Goal: Transaction & Acquisition: Purchase product/service

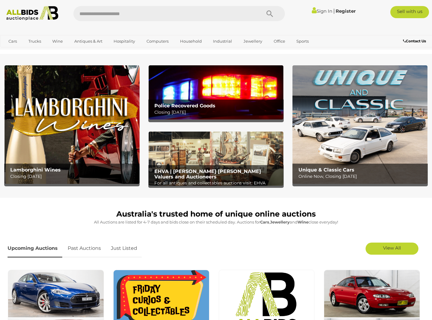
click at [319, 10] on link "Sign In" at bounding box center [322, 11] width 21 height 6
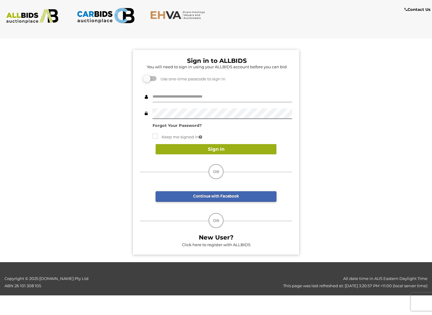
type input "**********"
click at [184, 146] on button "Sign In" at bounding box center [216, 149] width 121 height 11
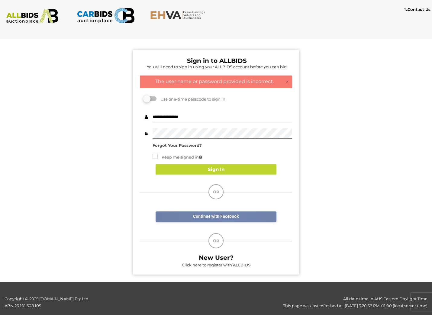
click at [227, 215] on link "Continue with Facebook" at bounding box center [216, 217] width 121 height 11
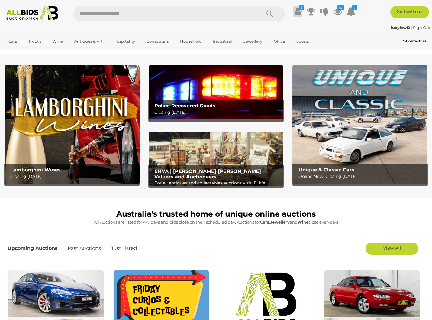
click at [301, 8] on icon "$" at bounding box center [301, 7] width 5 height 5
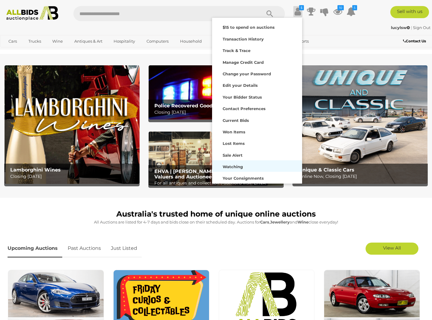
click at [234, 166] on strong "Watching" at bounding box center [233, 166] width 20 height 5
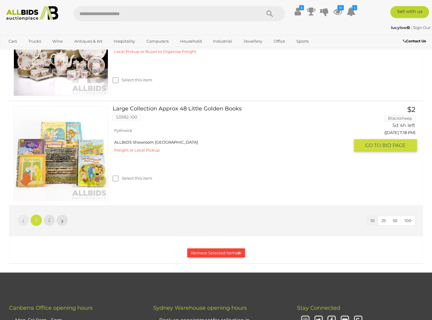
scroll to position [1058, 0]
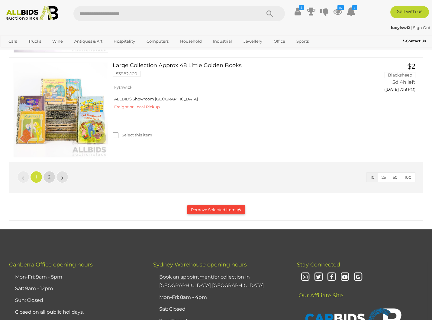
click at [48, 174] on span "2" at bounding box center [49, 176] width 2 height 5
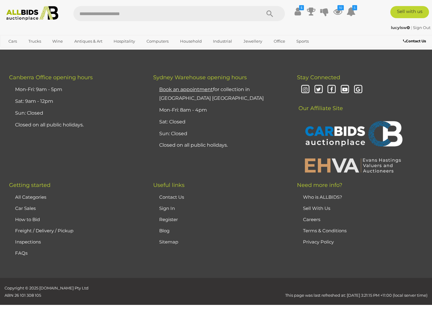
scroll to position [198, 0]
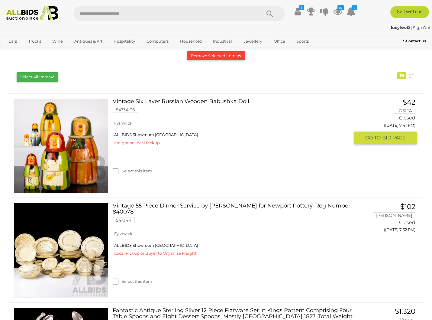
scroll to position [151, 0]
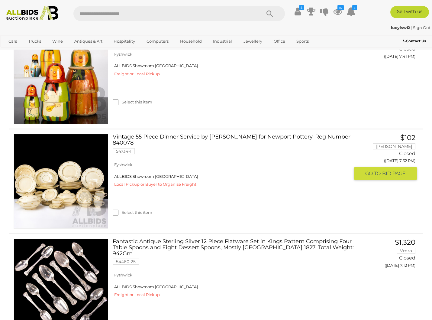
click at [211, 136] on link "Vintage 55 Piece Dinner Service by Clarice Cliff for Newport Pottery, Reg Numbe…" at bounding box center [233, 146] width 232 height 25
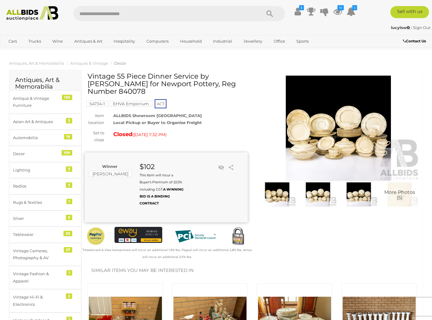
click at [323, 192] on img at bounding box center [318, 194] width 38 height 24
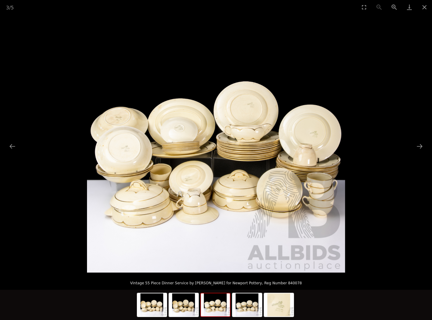
scroll to position [121, 0]
click at [206, 302] on img at bounding box center [215, 304] width 29 height 23
click at [280, 314] on img at bounding box center [278, 304] width 29 height 23
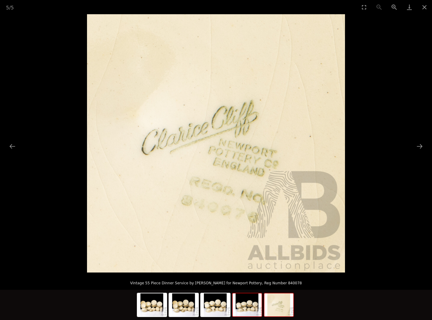
click at [244, 302] on img at bounding box center [247, 304] width 29 height 23
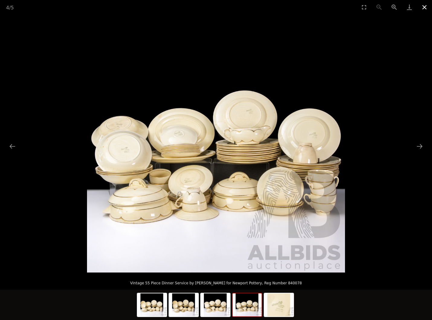
click at [425, 7] on button "Close gallery" at bounding box center [424, 7] width 15 height 14
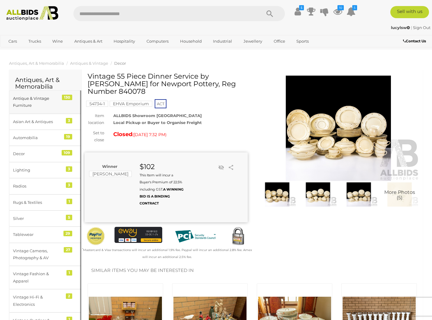
click at [40, 101] on div "Antique & Vintage Furniture" at bounding box center [38, 102] width 50 height 14
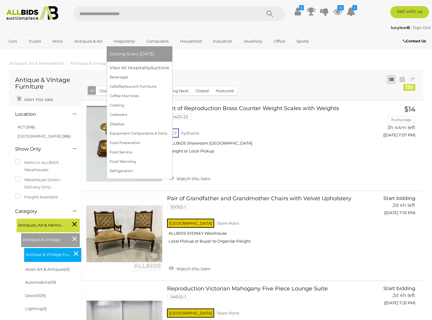
click at [129, 39] on link "Hospitality" at bounding box center [124, 41] width 29 height 10
click at [126, 39] on link "Hospitality" at bounding box center [124, 41] width 29 height 10
click at [121, 37] on link "Hospitality" at bounding box center [124, 41] width 29 height 10
click at [127, 55] on span "Closing Every [DATE]" at bounding box center [132, 53] width 44 height 5
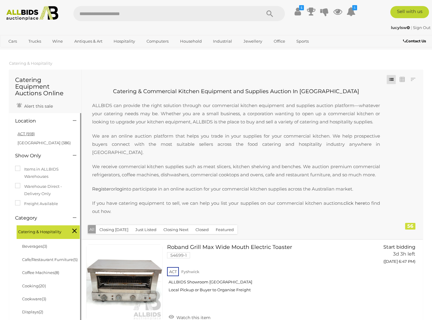
click at [21, 136] on link "ACT (918)" at bounding box center [26, 133] width 17 height 5
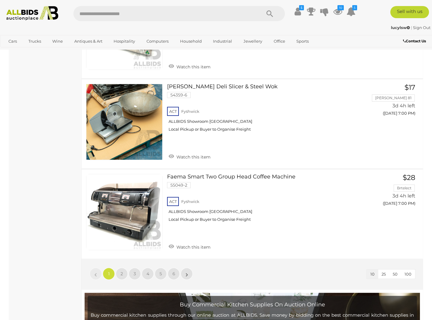
scroll to position [937, 0]
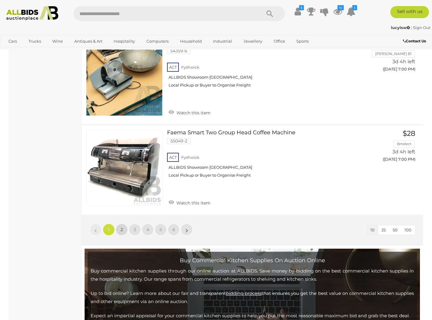
click at [119, 223] on link "2" at bounding box center [122, 229] width 12 height 12
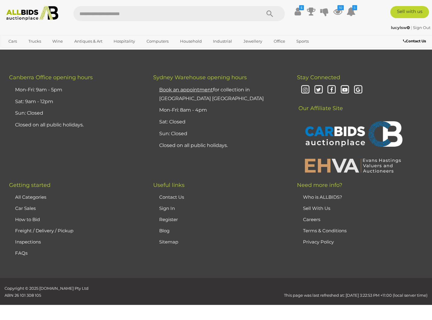
scroll to position [170, 0]
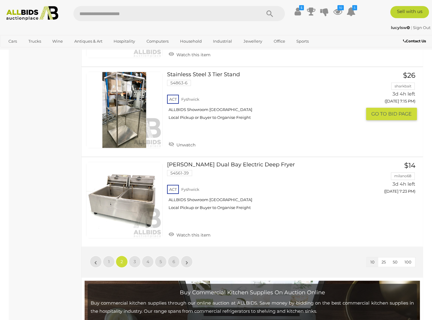
scroll to position [1016, 0]
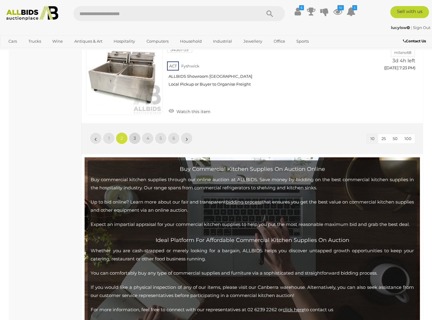
click at [136, 132] on link "3" at bounding box center [135, 138] width 12 height 12
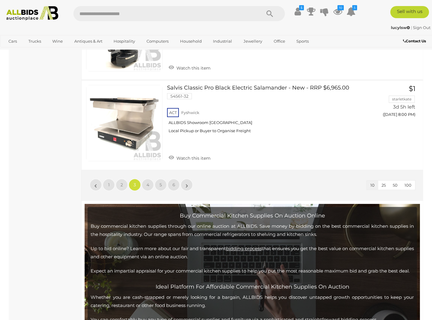
scroll to position [986, 0]
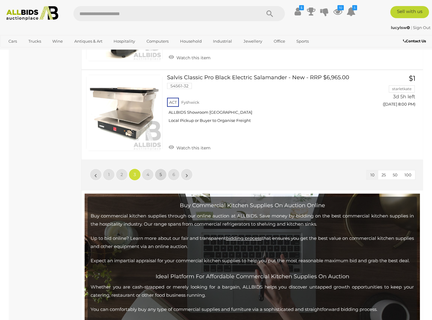
click at [155, 168] on link "5" at bounding box center [161, 174] width 12 height 12
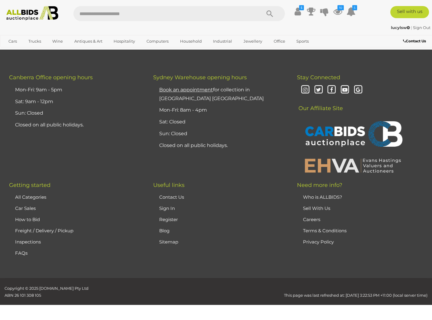
scroll to position [170, 0]
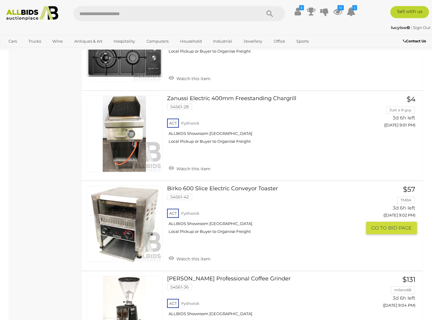
scroll to position [865, 0]
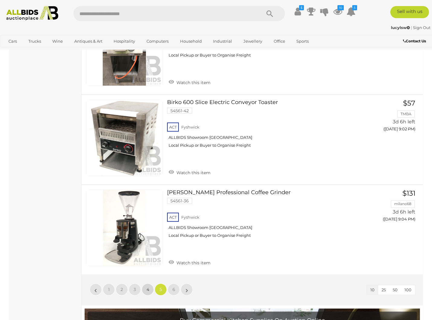
click at [148, 283] on link "4" at bounding box center [148, 289] width 12 height 12
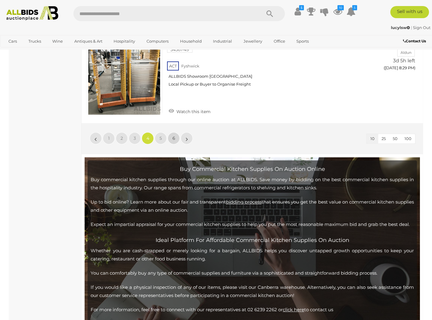
click at [170, 132] on link "6" at bounding box center [174, 138] width 12 height 12
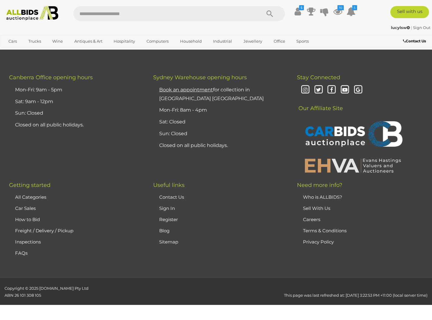
scroll to position [170, 0]
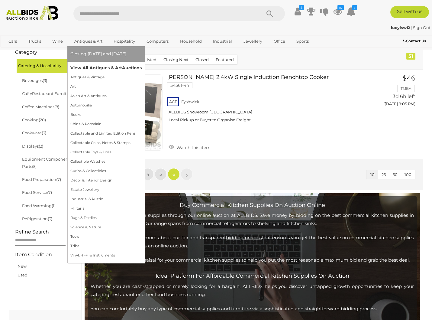
click at [100, 65] on link "View All Antiques & Art Auctions" at bounding box center [105, 67] width 71 height 9
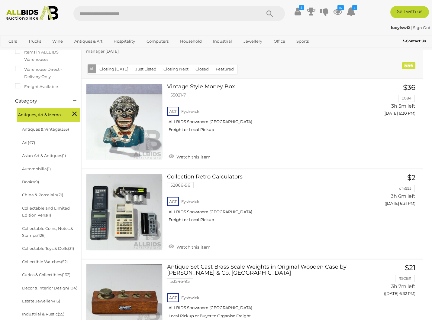
scroll to position [87, 0]
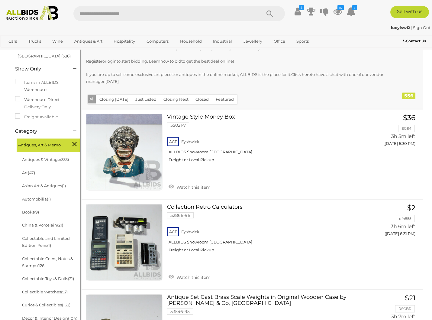
click at [49, 157] on li "Antiques & Vintage (333)" at bounding box center [50, 159] width 59 height 13
click at [35, 162] on link "Antiques & Vintage (333)" at bounding box center [45, 159] width 47 height 5
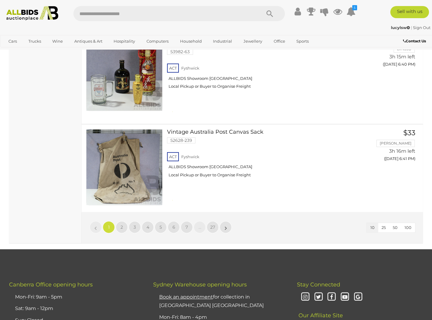
scroll to position [876, 0]
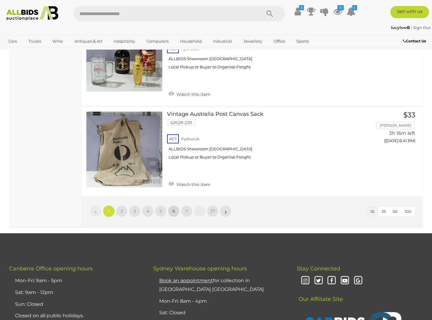
click at [177, 205] on link "6" at bounding box center [174, 211] width 12 height 12
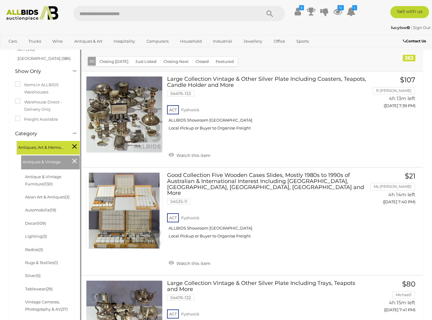
scroll to position [60, 0]
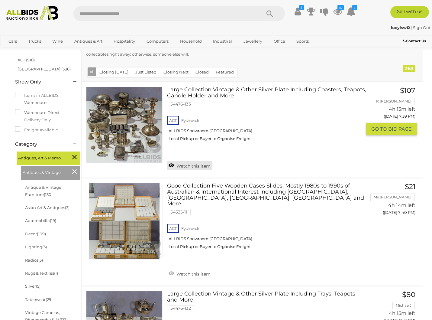
click at [171, 166] on link "Watch this item" at bounding box center [189, 165] width 45 height 9
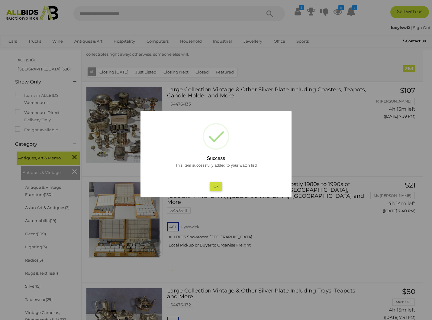
click at [217, 184] on button "Ok" at bounding box center [216, 186] width 12 height 9
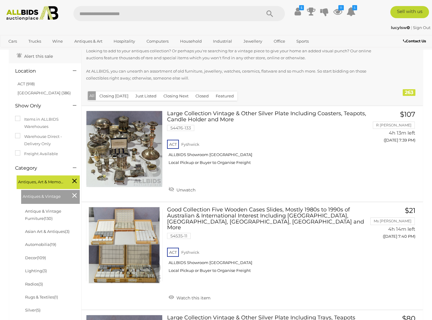
scroll to position [30, 0]
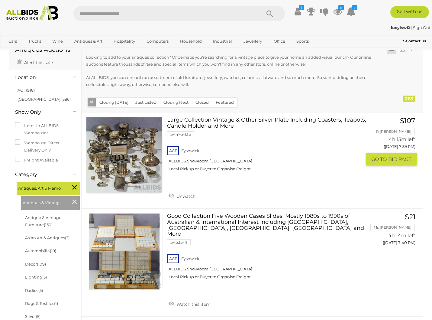
click at [195, 123] on link "Large Collection Vintage & Other Silver Plate Including Coasters, Teapots, Cand…" at bounding box center [267, 146] width 190 height 59
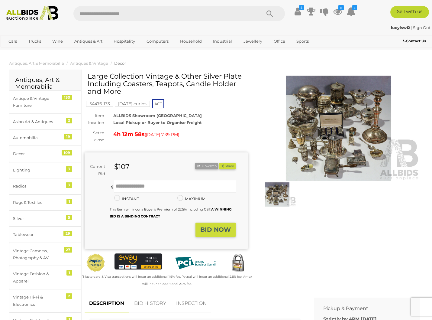
click at [353, 140] on img at bounding box center [338, 128] width 163 height 105
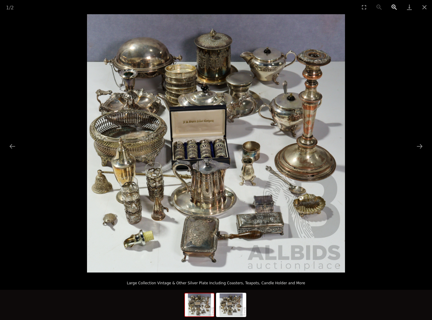
click at [393, 5] on button "Zoom in" at bounding box center [394, 7] width 15 height 14
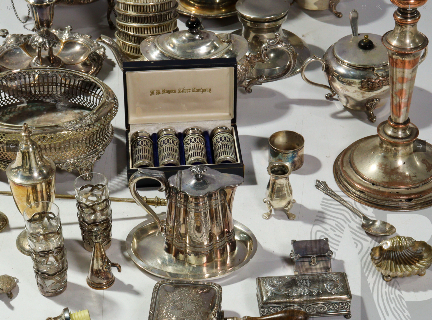
scroll to position [242, 0]
click at [380, 4] on button "Zoom out" at bounding box center [379, 7] width 15 height 14
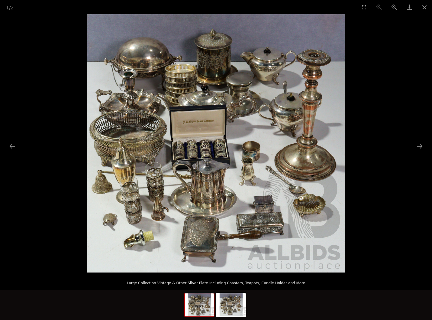
scroll to position [272, 0]
click at [427, 7] on button "Close gallery" at bounding box center [424, 7] width 15 height 14
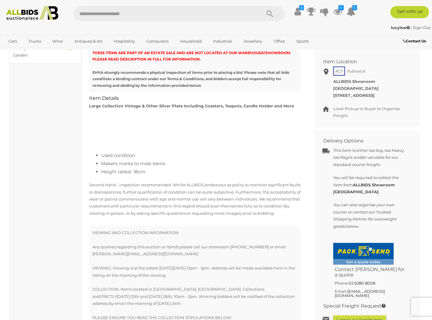
scroll to position [0, 0]
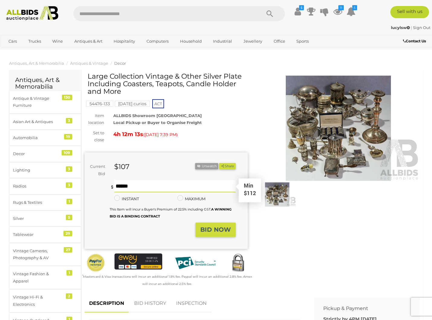
click at [134, 189] on input "text" at bounding box center [174, 186] width 121 height 12
type input "***"
click at [215, 226] on button "BID NOW" at bounding box center [216, 229] width 40 height 14
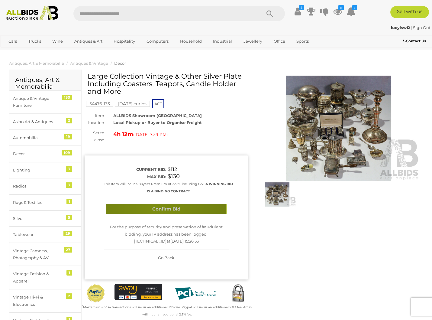
click at [154, 209] on button "Confirm Bid" at bounding box center [166, 209] width 121 height 11
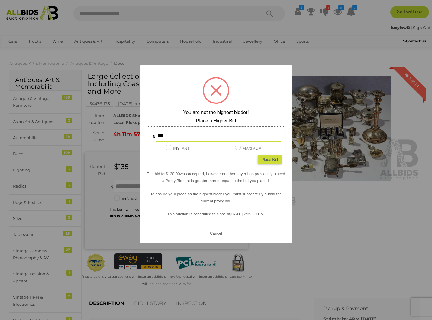
click at [276, 156] on div "Place Bid" at bounding box center [270, 159] width 24 height 9
type input "***"
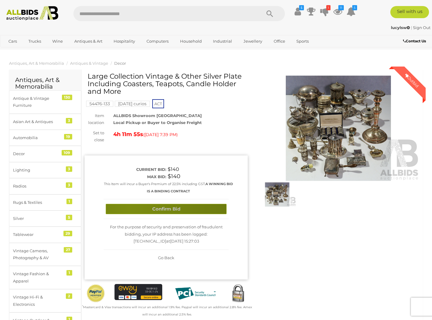
click at [128, 207] on button "Confirm Bid" at bounding box center [166, 209] width 121 height 11
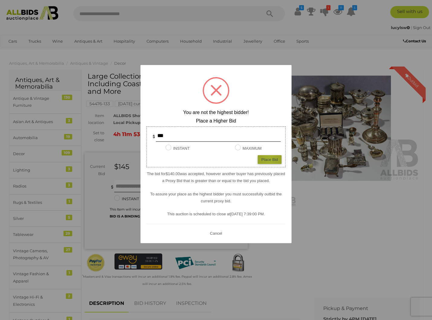
click at [269, 159] on div "Place Bid" at bounding box center [270, 159] width 24 height 9
type input "***"
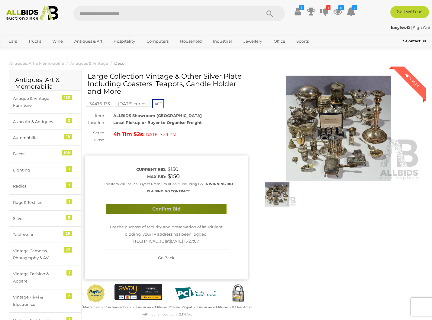
click at [174, 209] on button "Confirm Bid" at bounding box center [166, 209] width 121 height 11
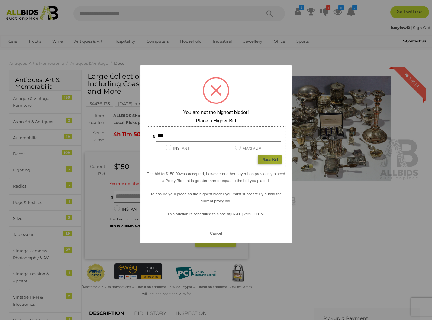
click at [276, 160] on div "Place Bid" at bounding box center [270, 159] width 24 height 9
type input "***"
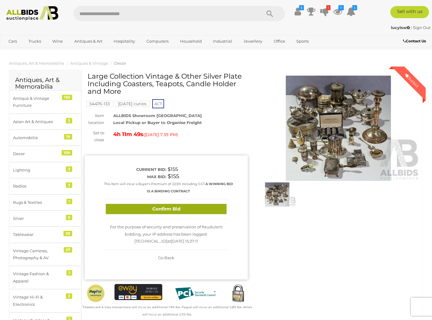
click at [167, 213] on button "Confirm Bid" at bounding box center [166, 209] width 121 height 11
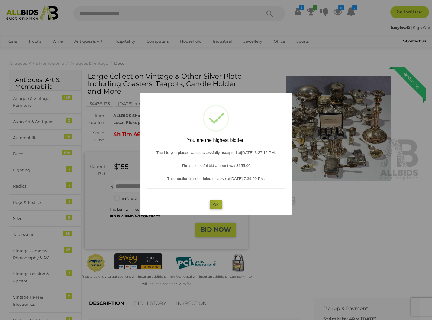
click at [219, 203] on button "OK" at bounding box center [216, 204] width 13 height 9
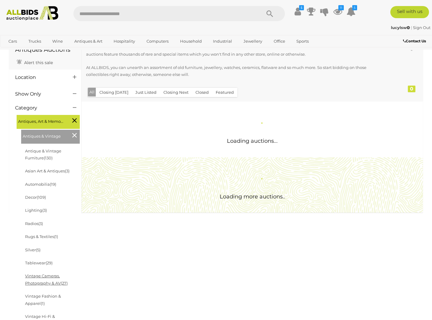
scroll to position [111, 0]
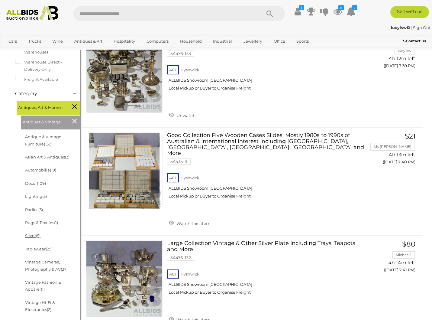
click at [30, 235] on link "Silver (5)" at bounding box center [32, 235] width 15 height 5
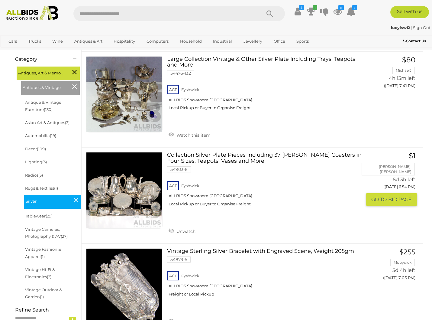
scroll to position [91, 0]
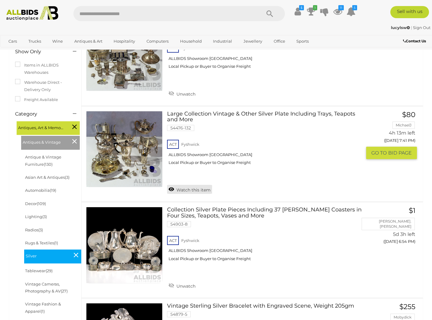
click at [170, 187] on link "Watch this item" at bounding box center [189, 189] width 45 height 9
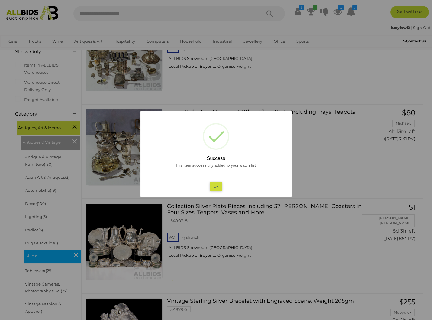
click at [217, 184] on button "Ok" at bounding box center [216, 186] width 12 height 9
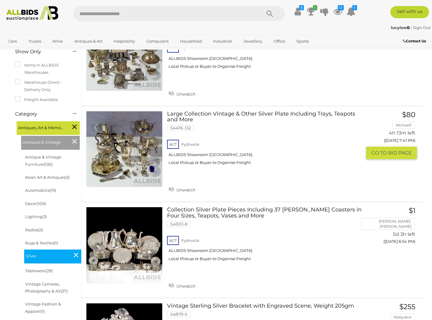
click at [119, 144] on link at bounding box center [124, 149] width 76 height 76
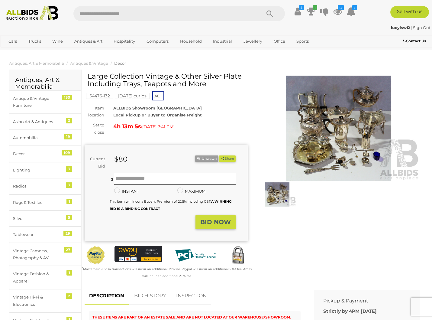
click at [328, 122] on img at bounding box center [338, 128] width 163 height 105
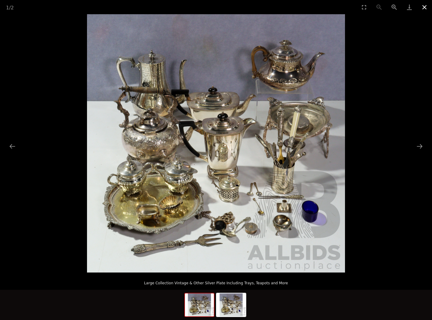
click at [427, 5] on button "Close gallery" at bounding box center [424, 7] width 15 height 14
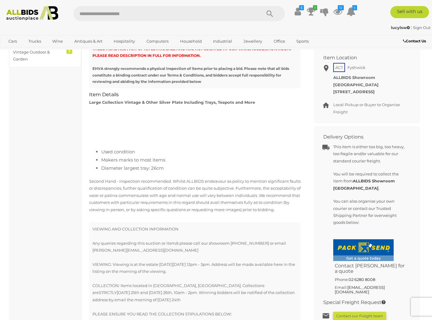
scroll to position [181, 0]
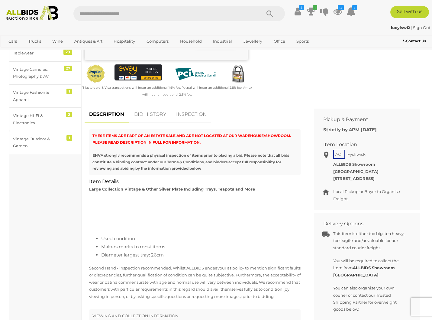
click at [423, 28] on link "Sign Out" at bounding box center [422, 27] width 18 height 5
